Goal: Complete application form

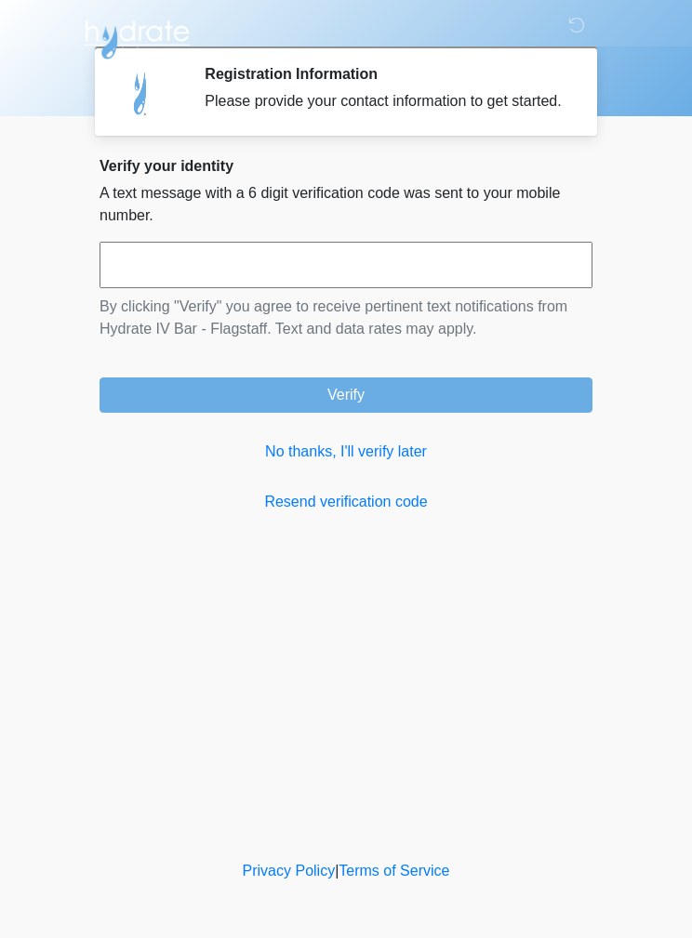
click at [380, 288] on input "text" at bounding box center [345, 265] width 493 height 46
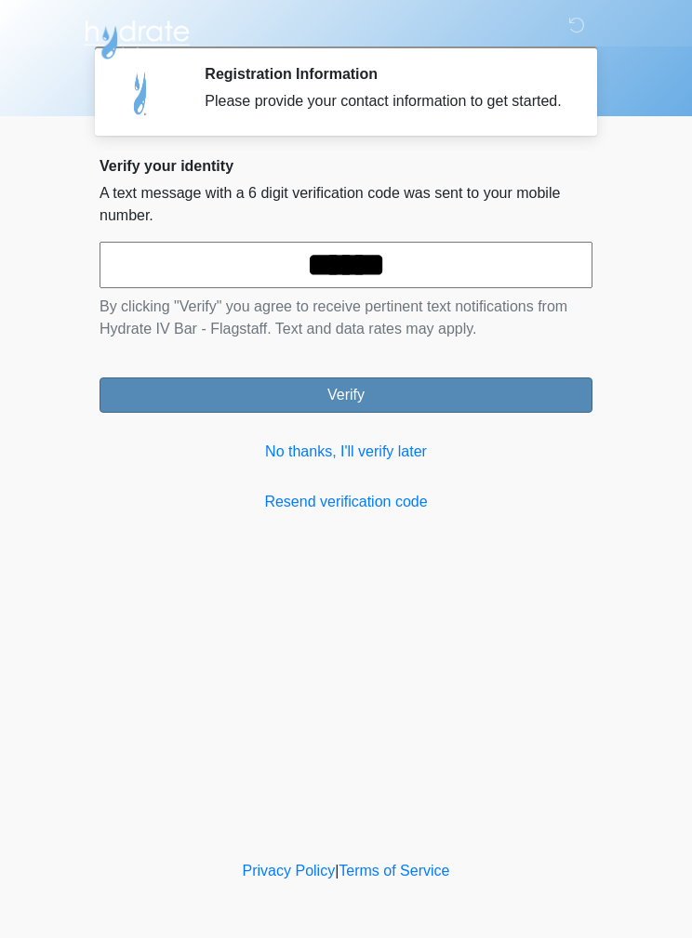
type input "******"
click at [498, 409] on button "Verify" at bounding box center [345, 394] width 493 height 35
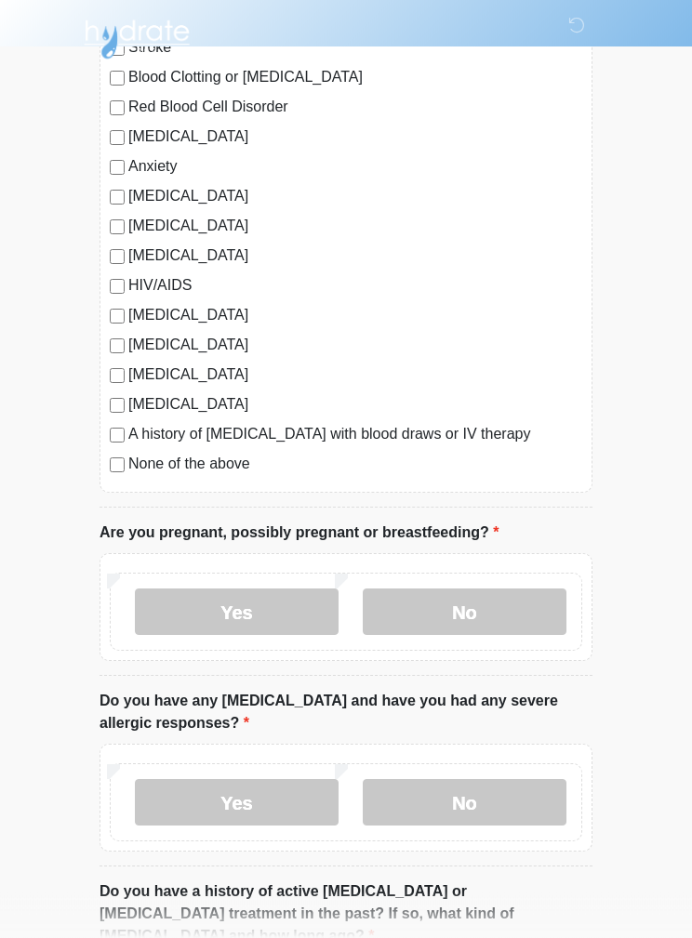
scroll to position [294, 0]
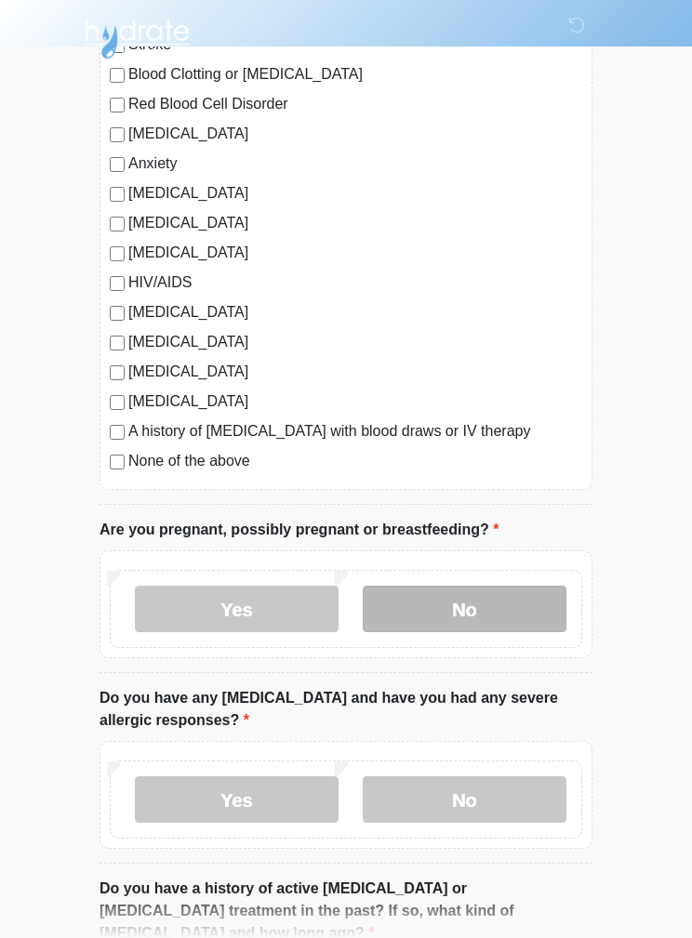
click at [487, 609] on label "No" at bounding box center [465, 610] width 204 height 46
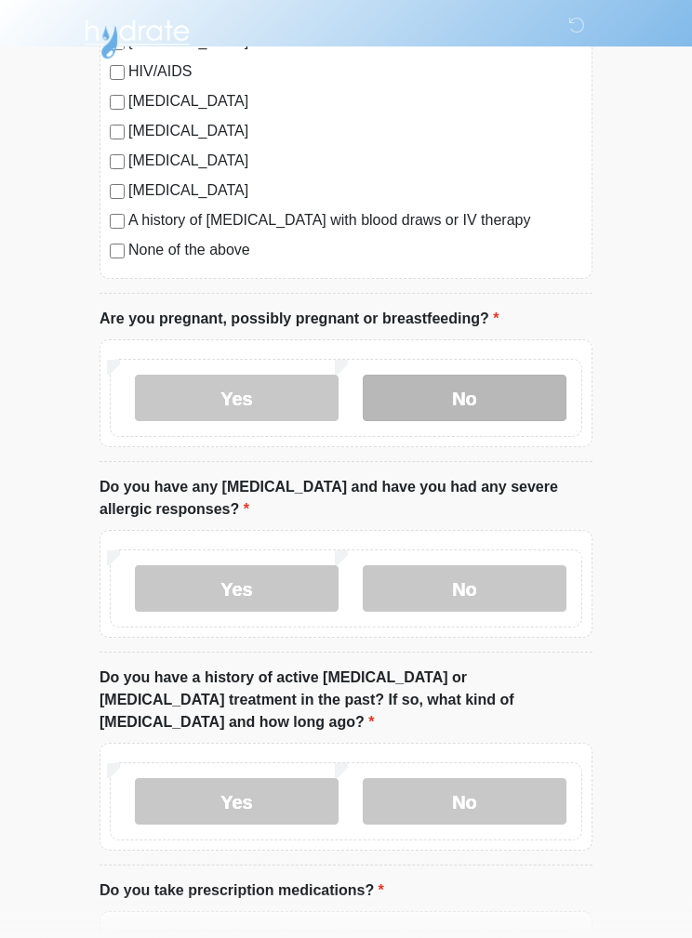
scroll to position [509, 0]
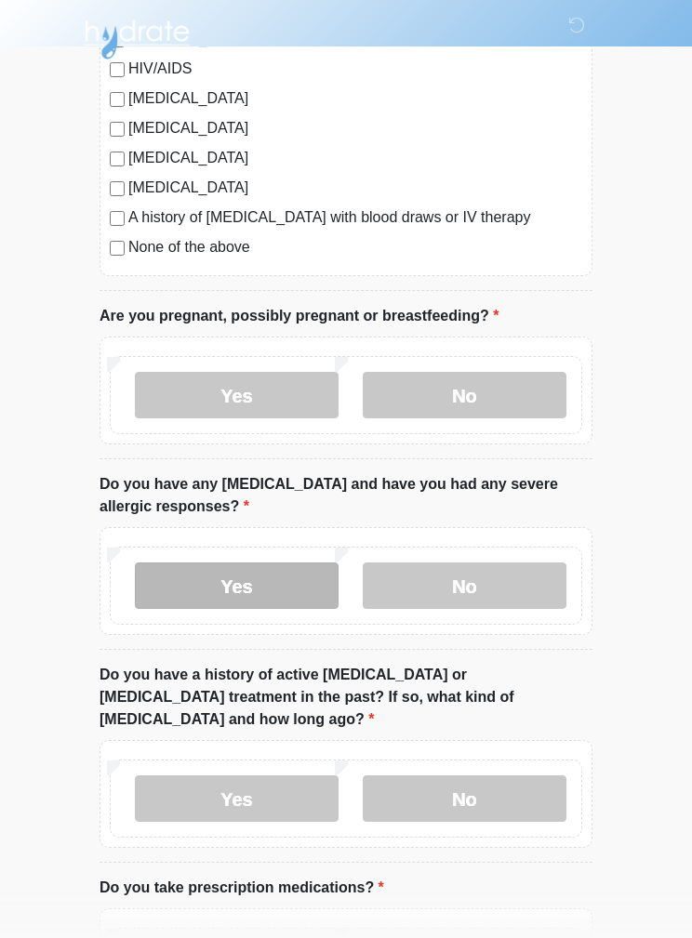
click at [265, 588] on label "Yes" at bounding box center [237, 585] width 204 height 46
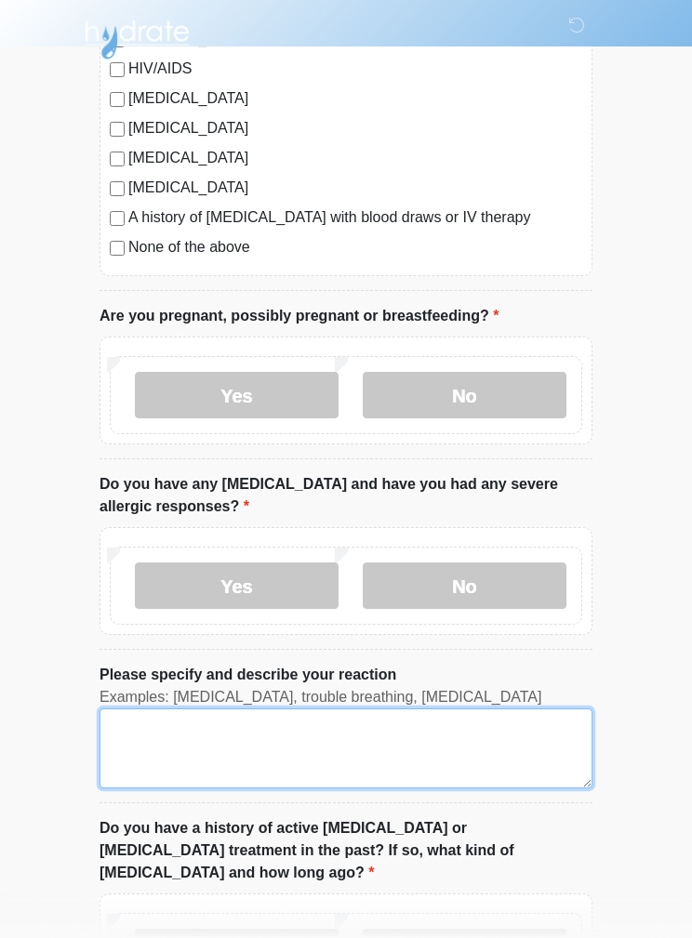
click at [439, 750] on textarea "Please specify and describe your reaction" at bounding box center [345, 748] width 493 height 80
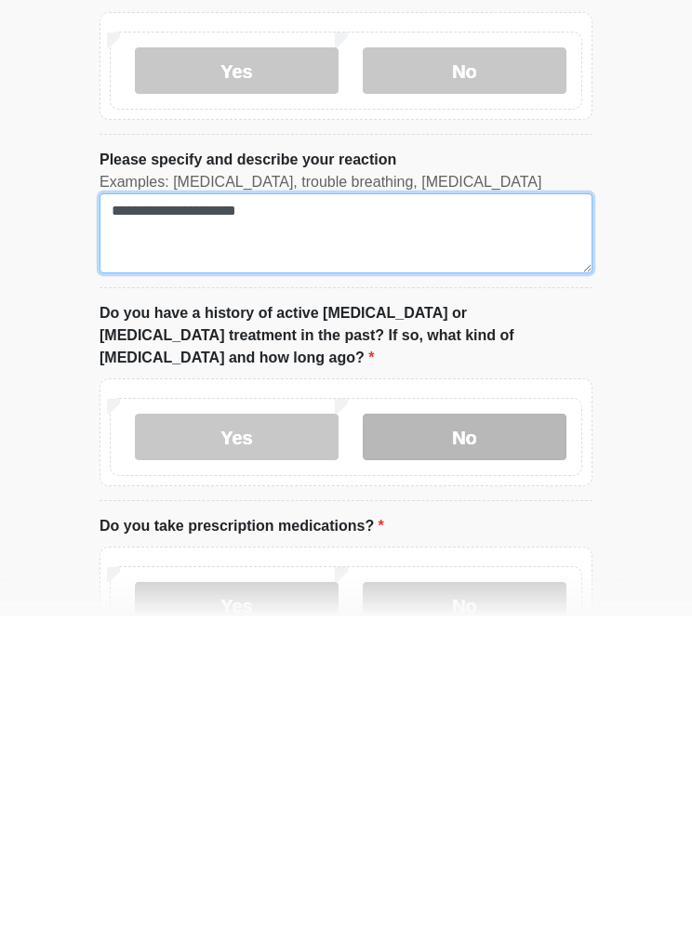
type textarea "**********"
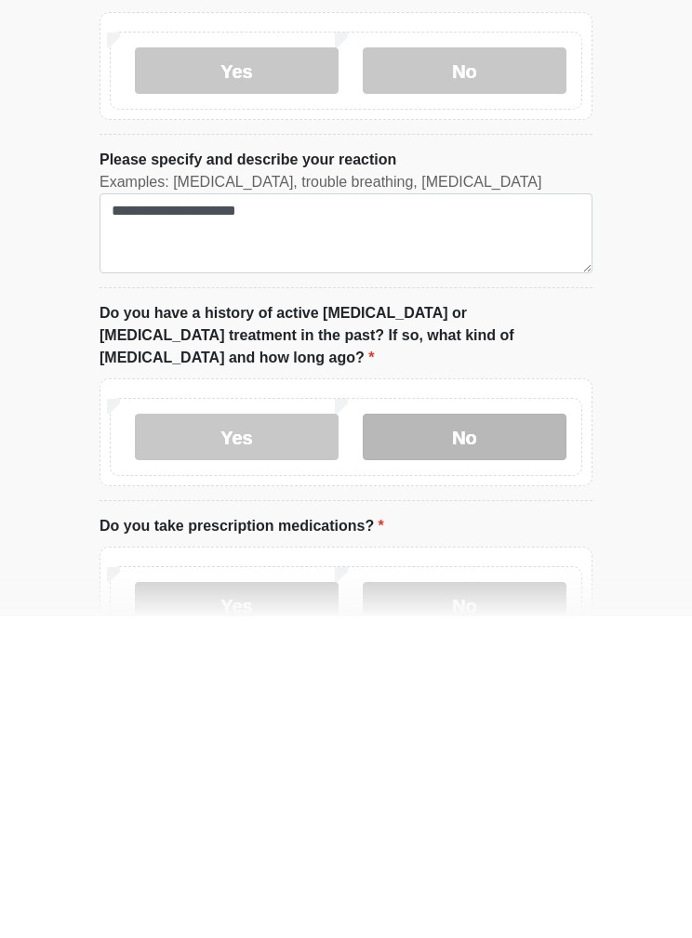
click at [524, 736] on label "No" at bounding box center [465, 759] width 204 height 46
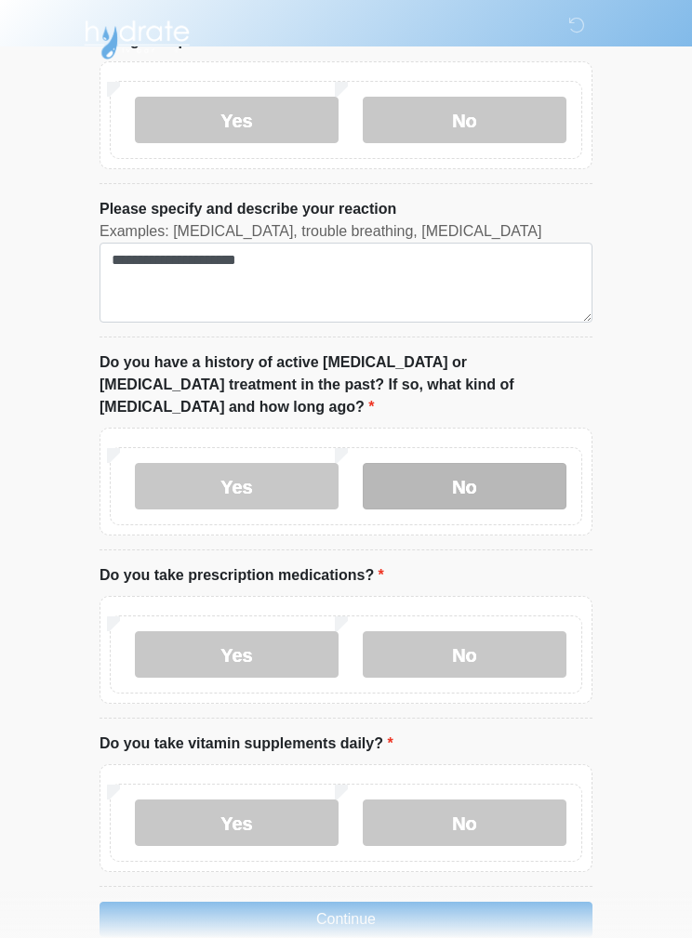
scroll to position [1049, 0]
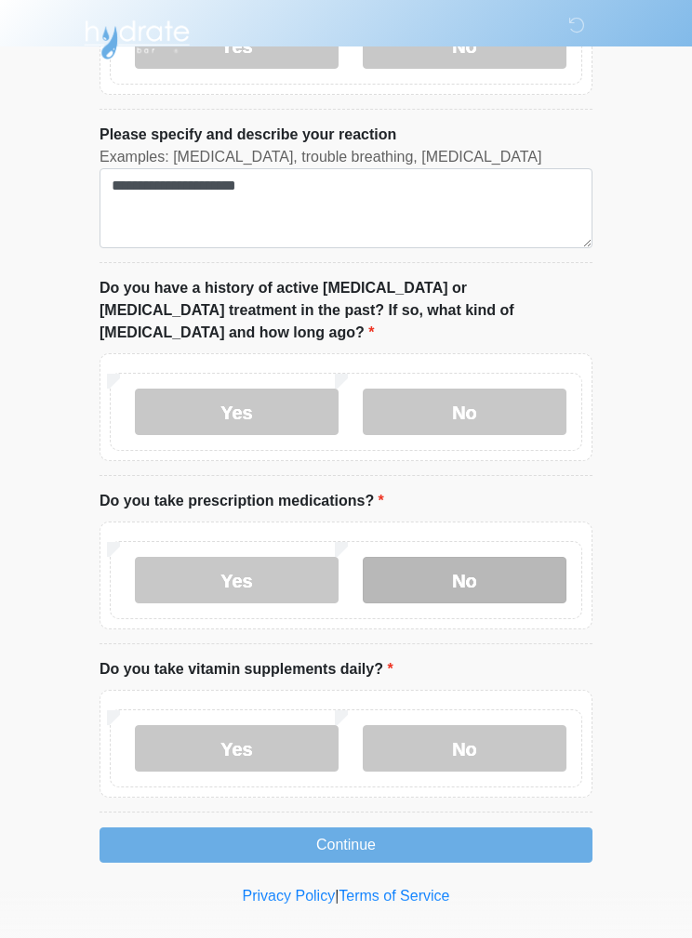
click at [534, 557] on label "No" at bounding box center [465, 580] width 204 height 46
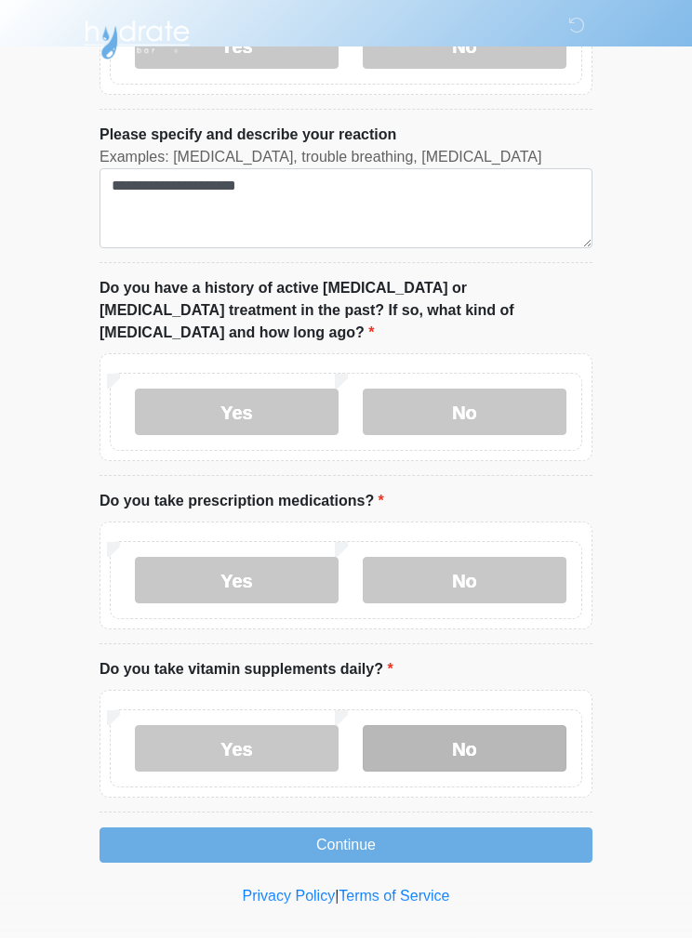
click at [498, 732] on label "No" at bounding box center [465, 748] width 204 height 46
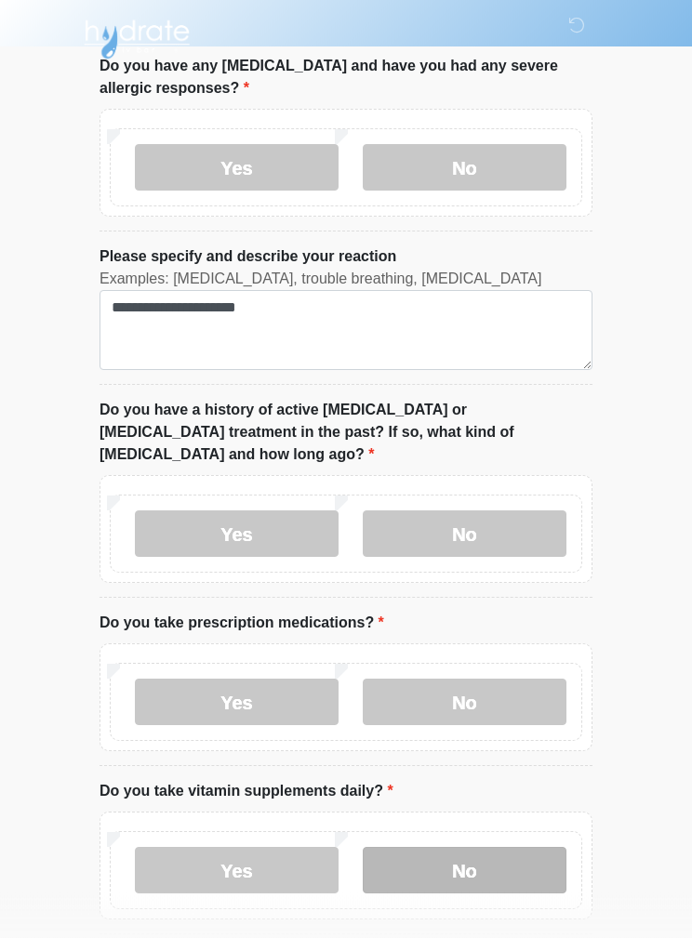
scroll to position [974, 0]
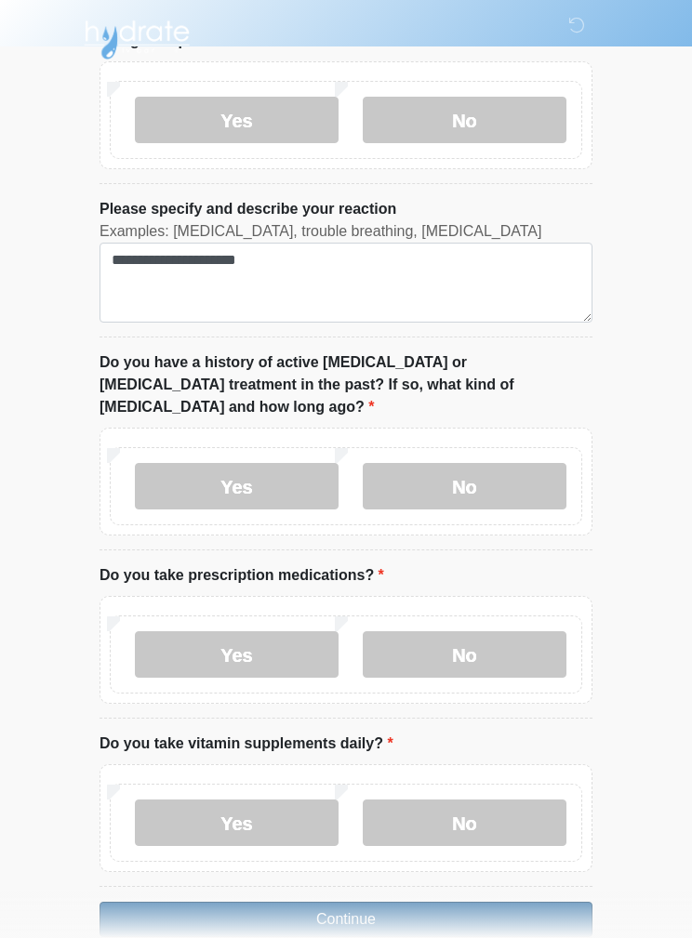
click at [469, 902] on button "Continue" at bounding box center [345, 919] width 493 height 35
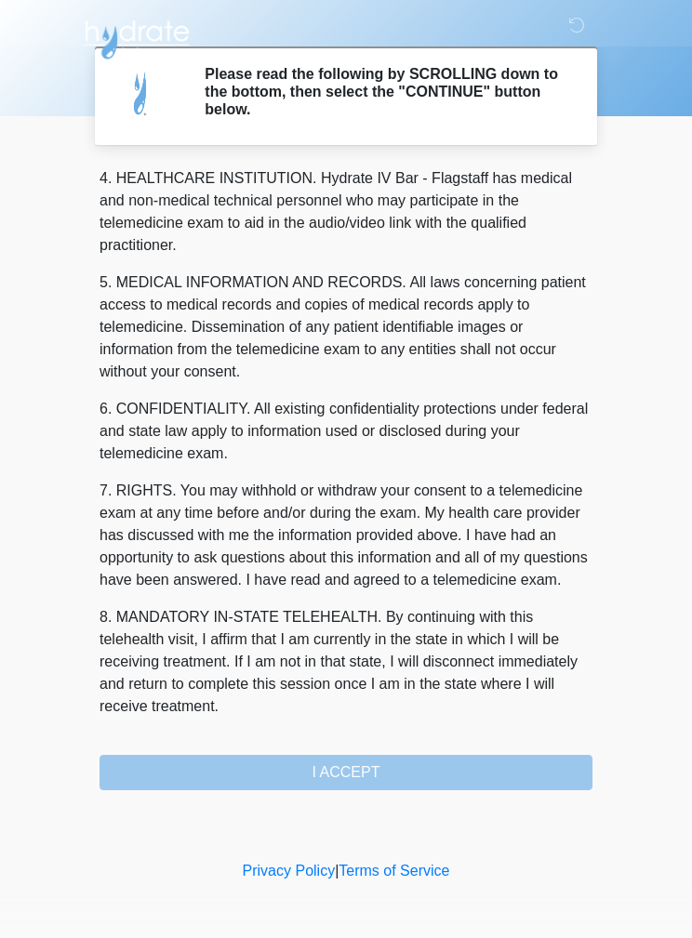
scroll to position [535, 0]
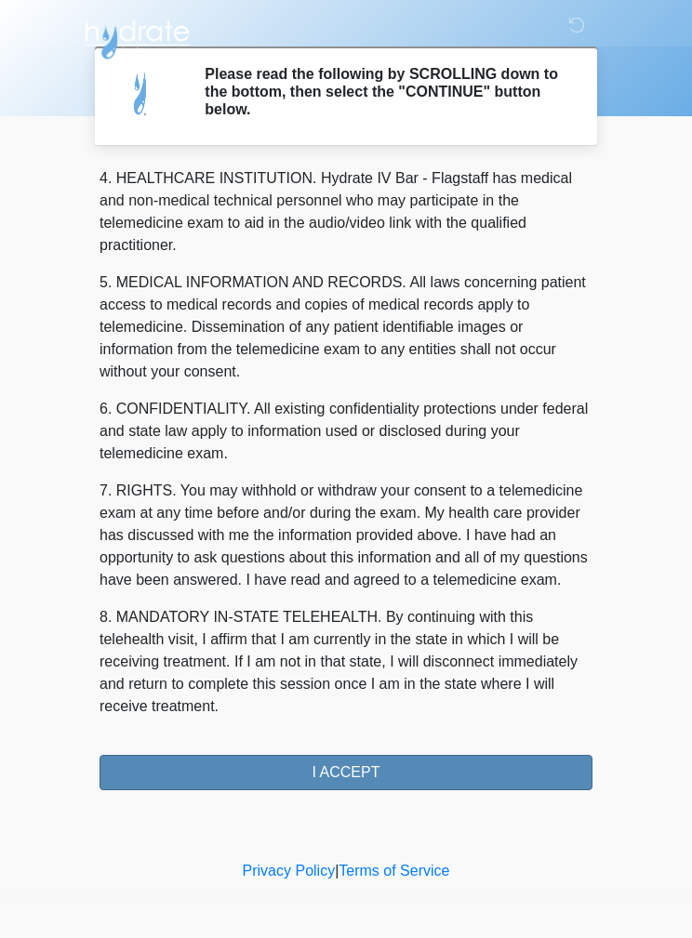
click at [439, 773] on button "I ACCEPT" at bounding box center [345, 772] width 493 height 35
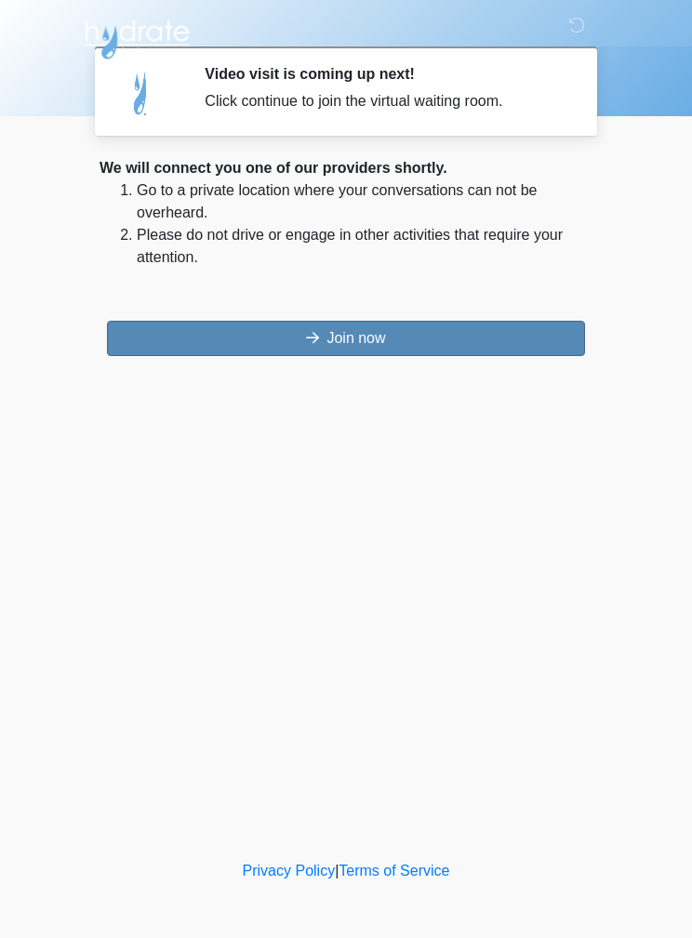
click at [464, 339] on button "Join now" at bounding box center [346, 338] width 478 height 35
